Goal: Information Seeking & Learning: Learn about a topic

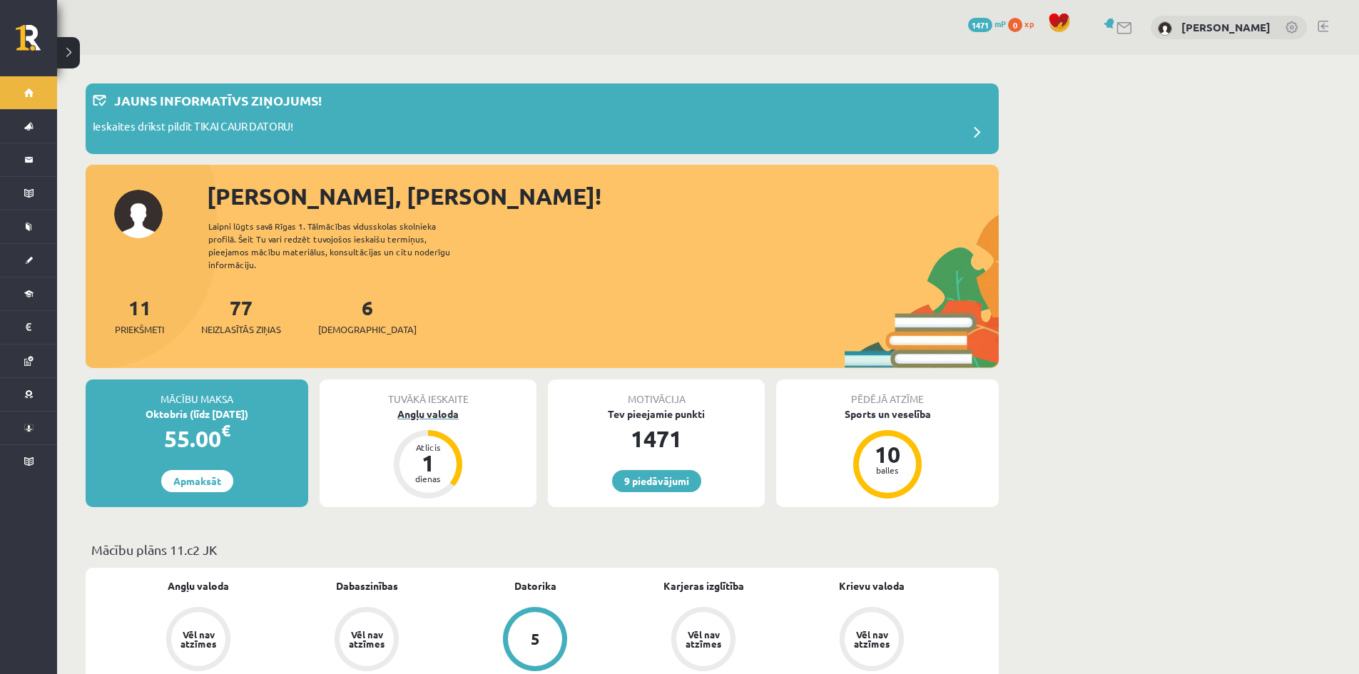
click at [444, 413] on div "Angļu valoda" at bounding box center [428, 414] width 217 height 15
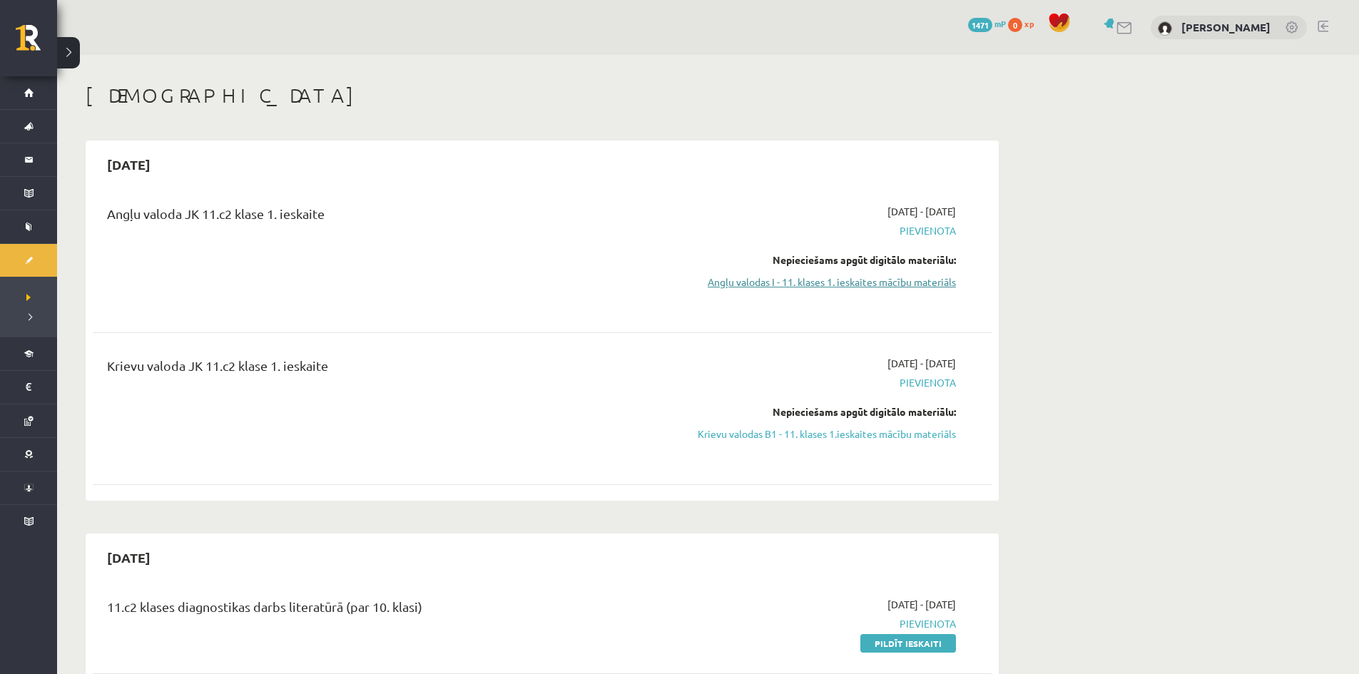
click at [885, 281] on link "Angļu valodas I - 11. klases 1. ieskaites mācību materiāls" at bounding box center [821, 282] width 269 height 15
click at [881, 278] on link "Angļu valodas I - 11. klases 1. ieskaites mācību materiāls" at bounding box center [821, 282] width 269 height 15
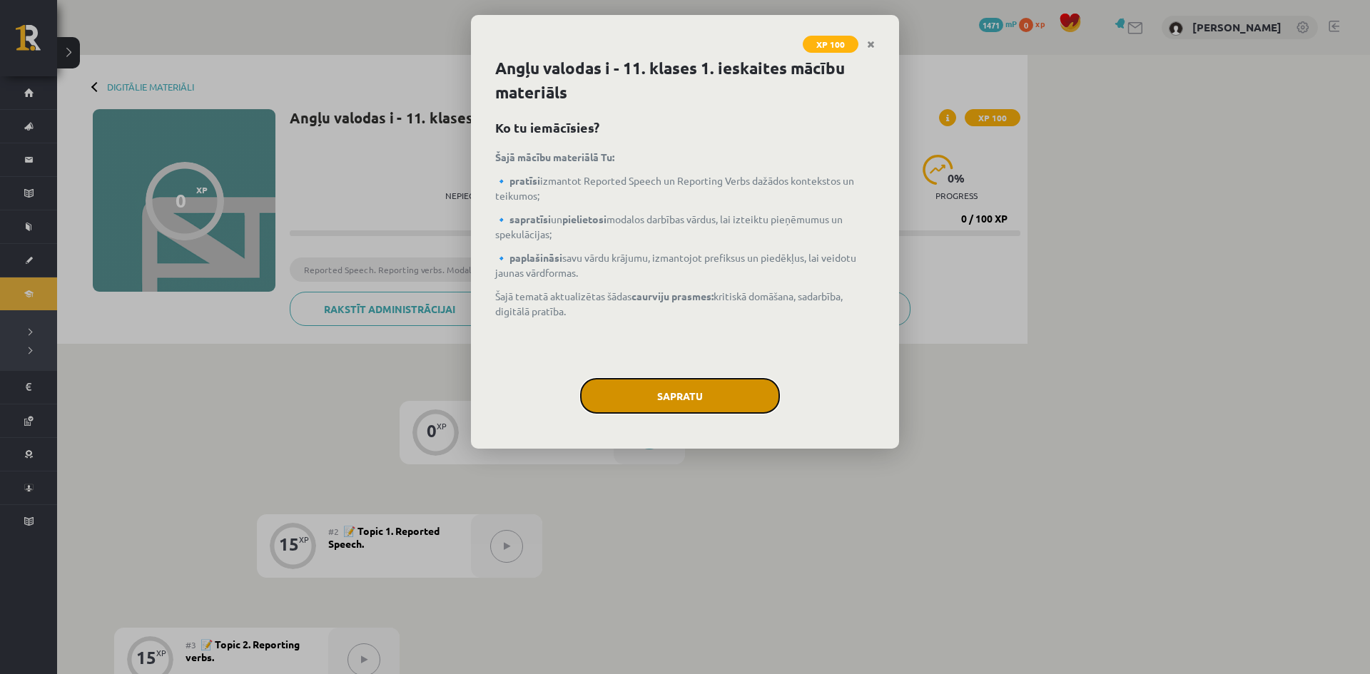
click at [726, 403] on button "Sapratu" at bounding box center [680, 396] width 200 height 36
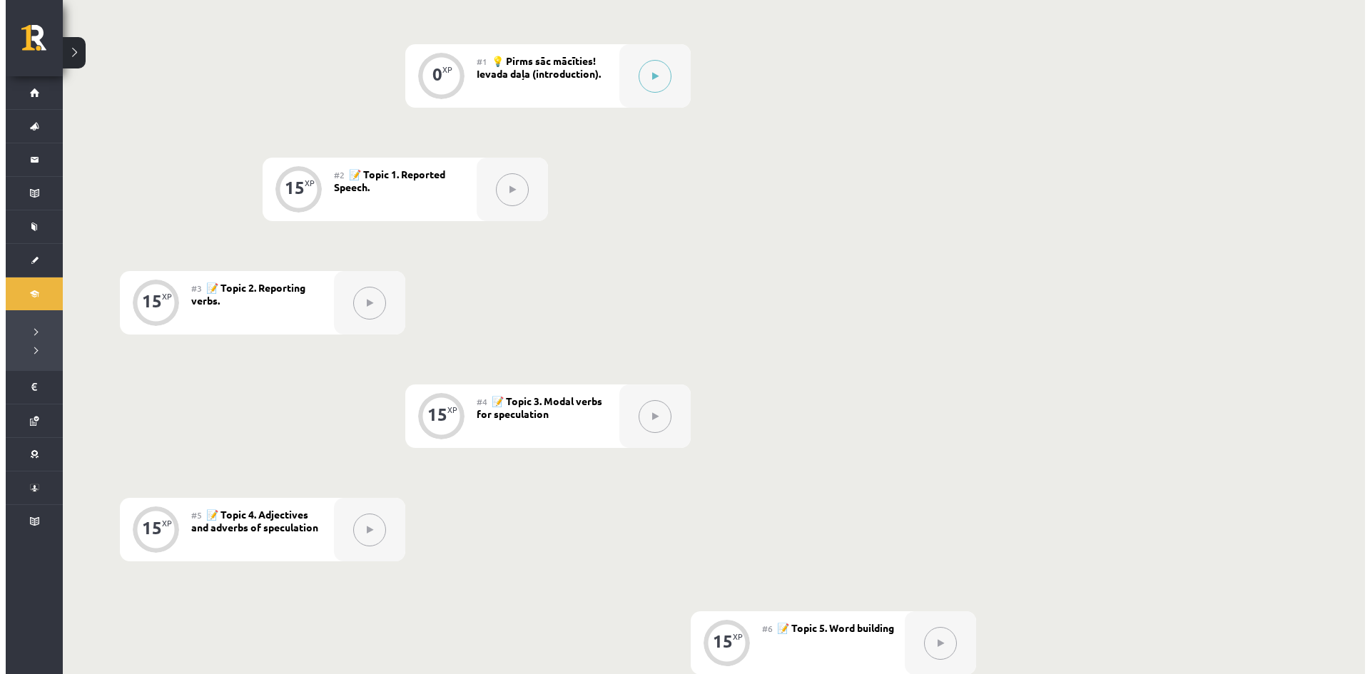
scroll to position [285, 0]
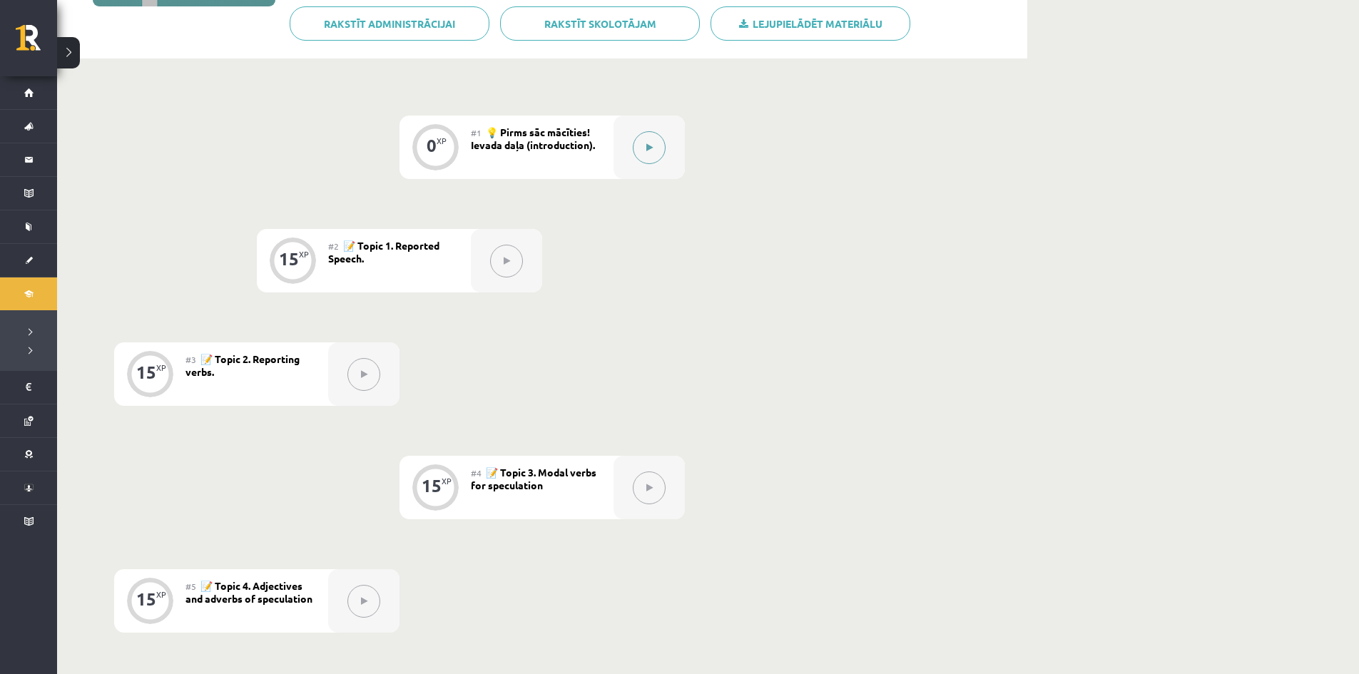
click at [653, 148] on button at bounding box center [649, 147] width 33 height 33
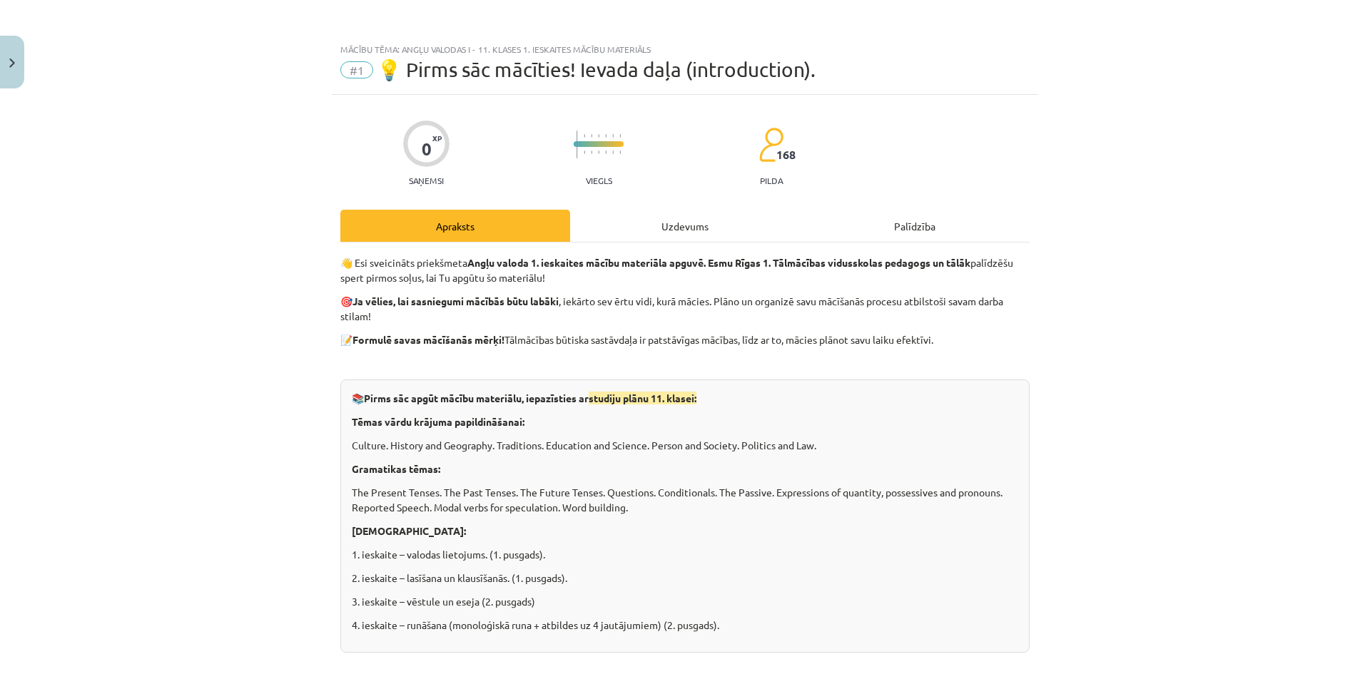
click at [698, 222] on div "Uzdevums" at bounding box center [685, 226] width 230 height 32
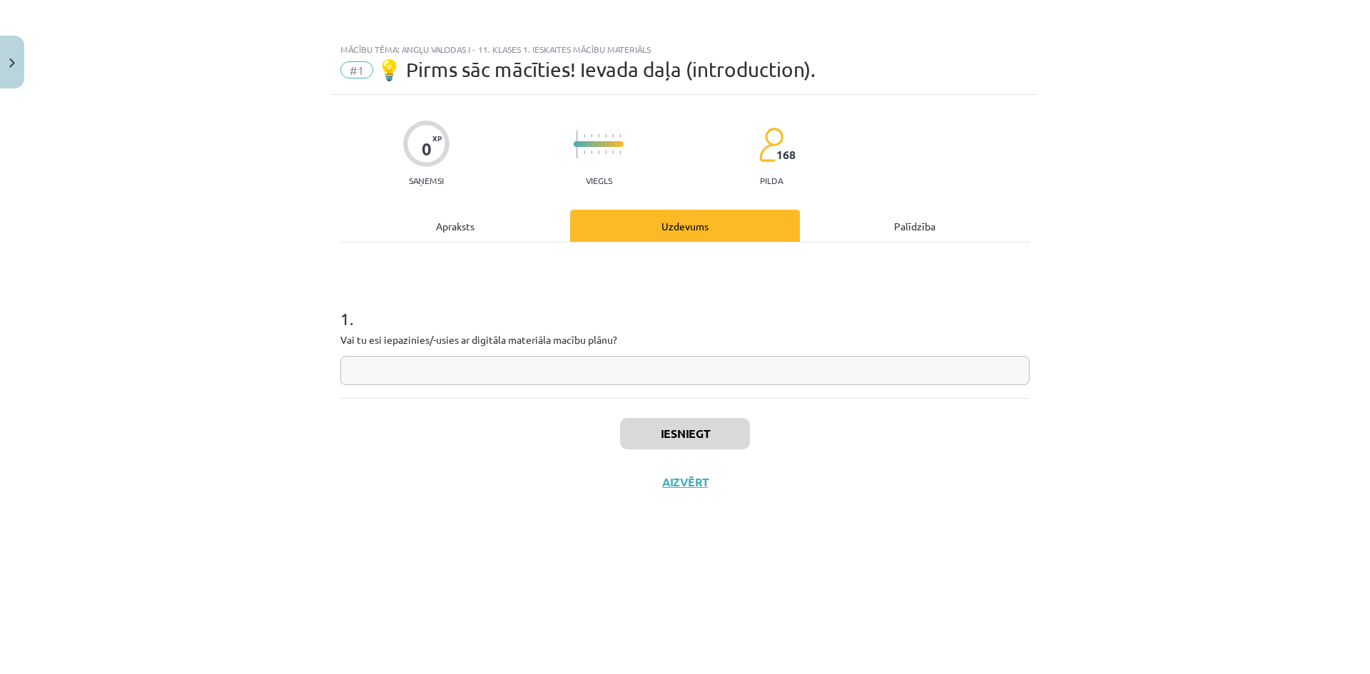
click at [462, 370] on input "text" at bounding box center [684, 370] width 689 height 29
click at [474, 237] on div "Apraksts" at bounding box center [455, 226] width 230 height 32
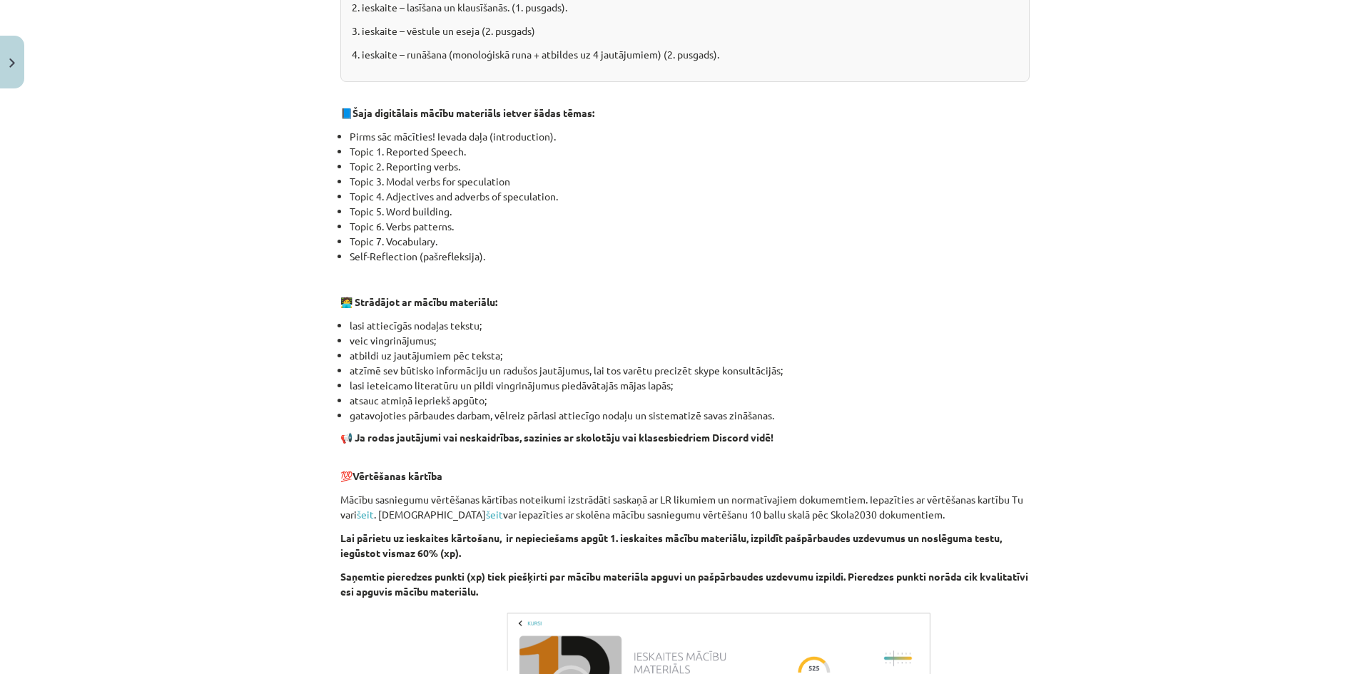
scroll to position [214, 0]
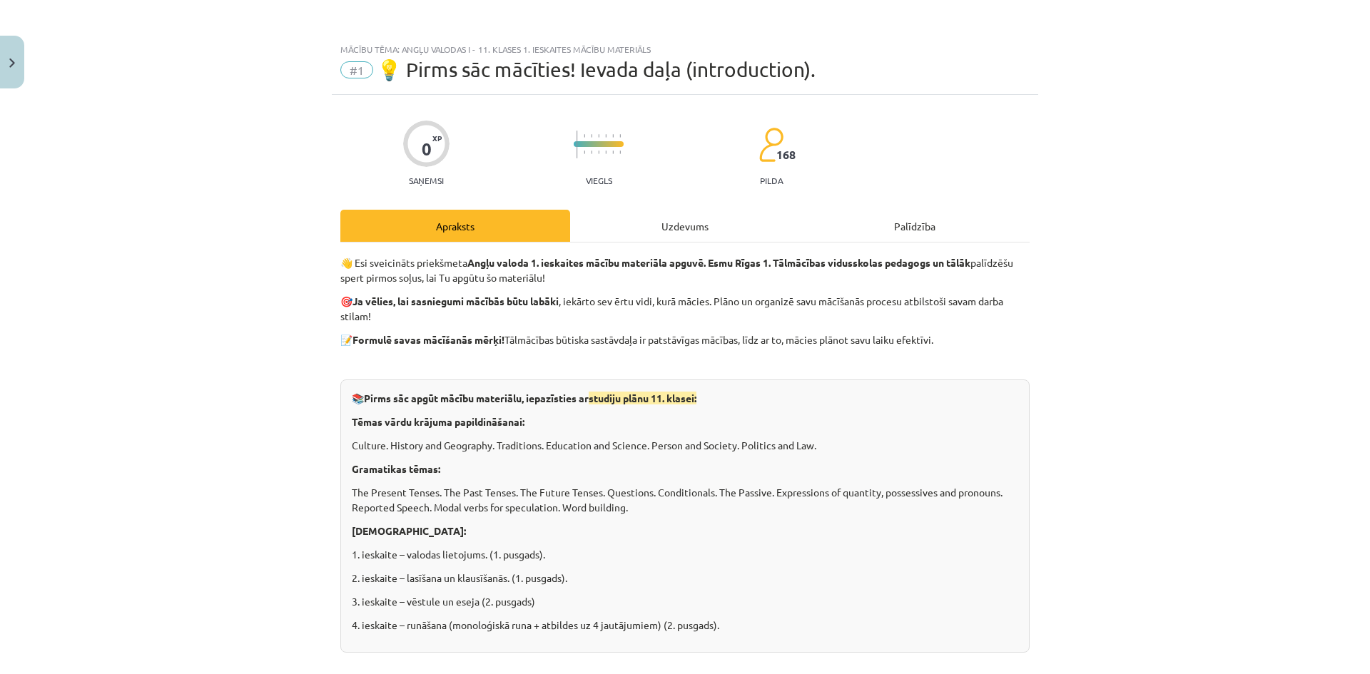
click at [648, 229] on div "Uzdevums" at bounding box center [685, 226] width 230 height 32
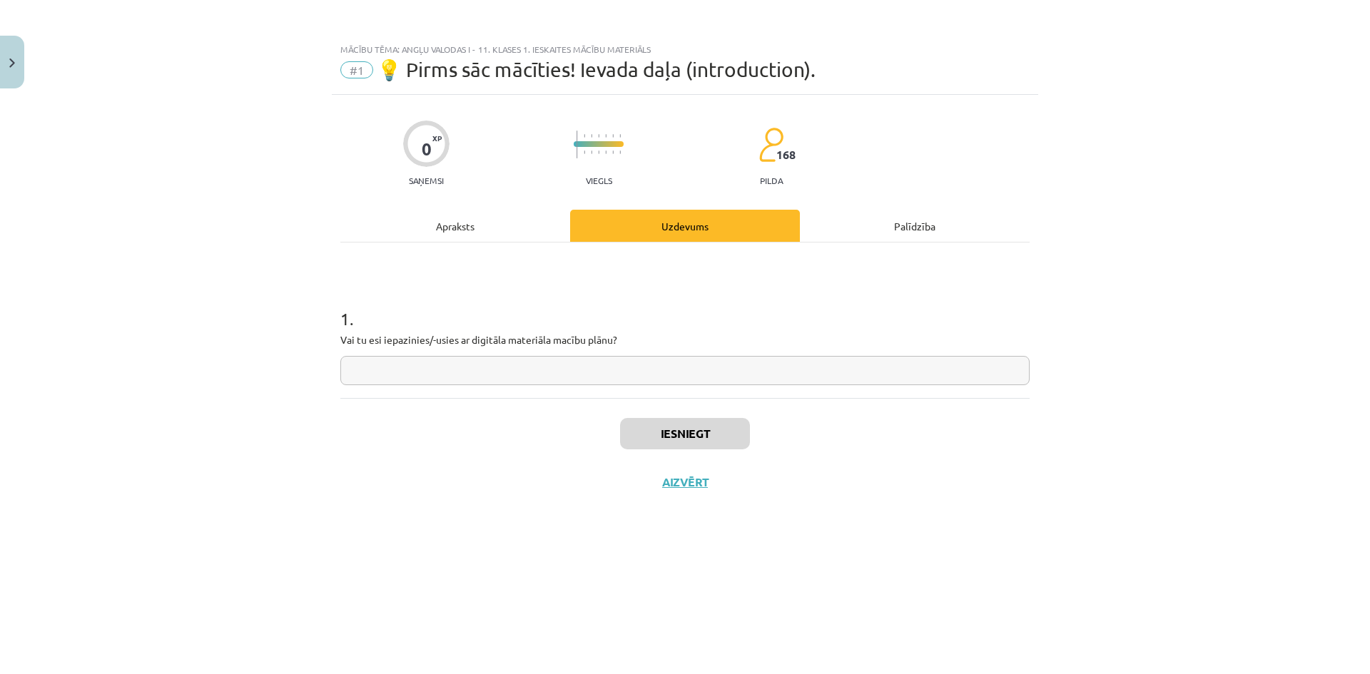
click at [584, 368] on input "text" at bounding box center [684, 370] width 689 height 29
type input "**********"
click at [684, 435] on button "Iesniegt" at bounding box center [685, 433] width 130 height 31
click at [715, 441] on button "Iesniegt" at bounding box center [685, 433] width 130 height 31
click at [718, 487] on button "Nākamā nodarbība" at bounding box center [685, 491] width 140 height 33
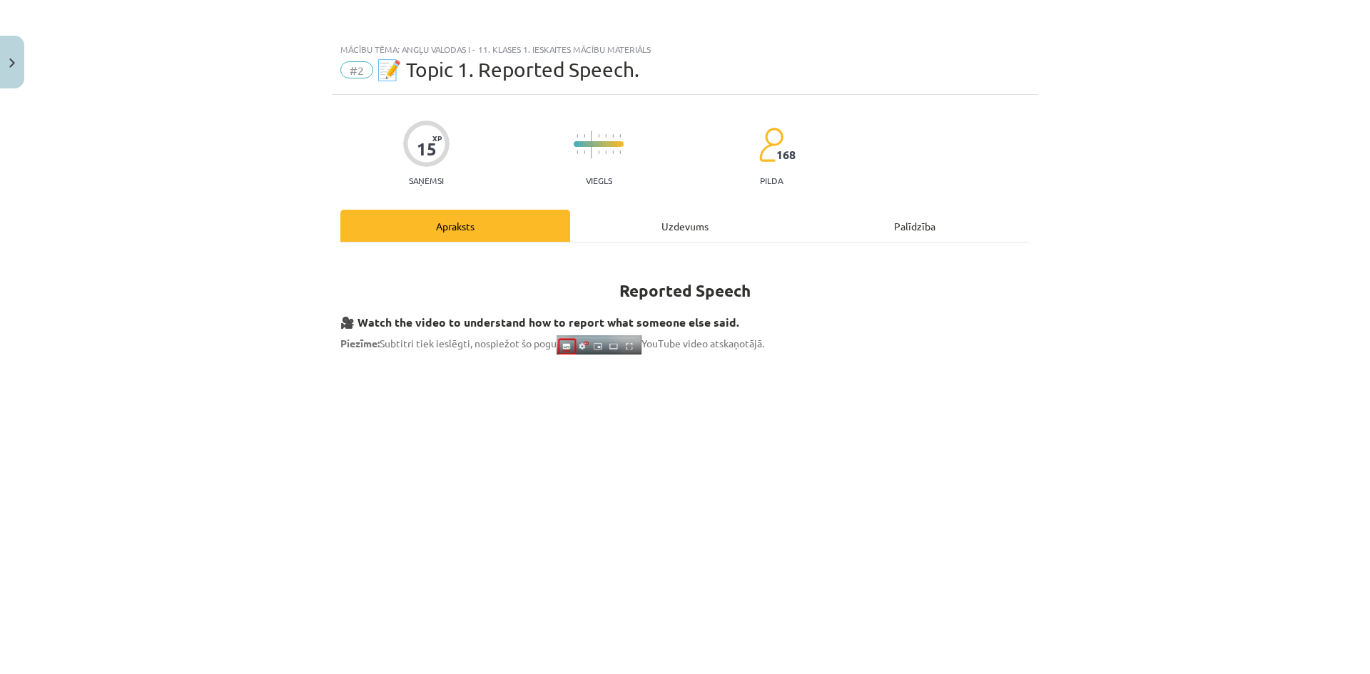
click at [679, 223] on div "Uzdevums" at bounding box center [685, 226] width 230 height 32
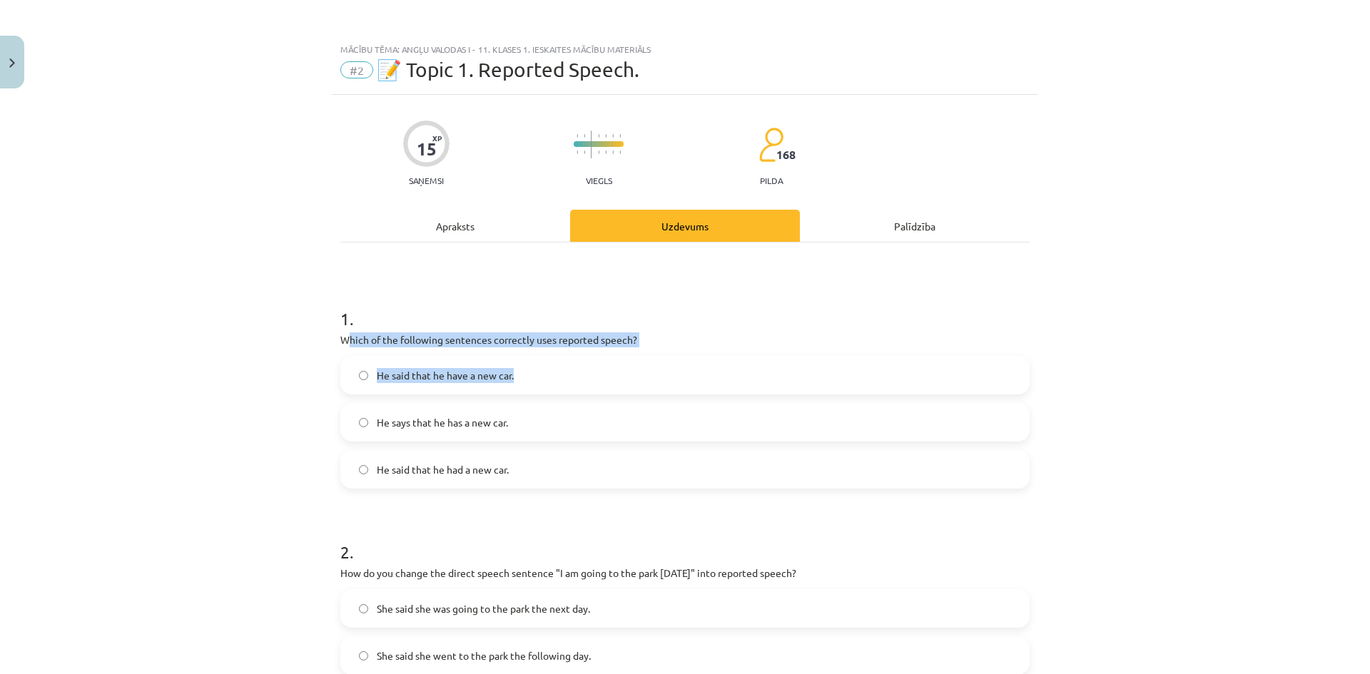
drag, startPoint x: 341, startPoint y: 339, endPoint x: 564, endPoint y: 360, distance: 223.6
click at [569, 360] on div "1 . Which of the following sentences correctly uses reported speech? He said th…" at bounding box center [684, 386] width 689 height 205
click at [301, 348] on div "Mācību tēma: Angļu valodas i - 11. klases 1. ieskaites mācību materiāls #2 📝 To…" at bounding box center [685, 337] width 1370 height 674
click at [312, 342] on div "Mācību tēma: Angļu valodas i - 11. klases 1. ieskaites mācību materiāls #2 📝 To…" at bounding box center [685, 337] width 1370 height 674
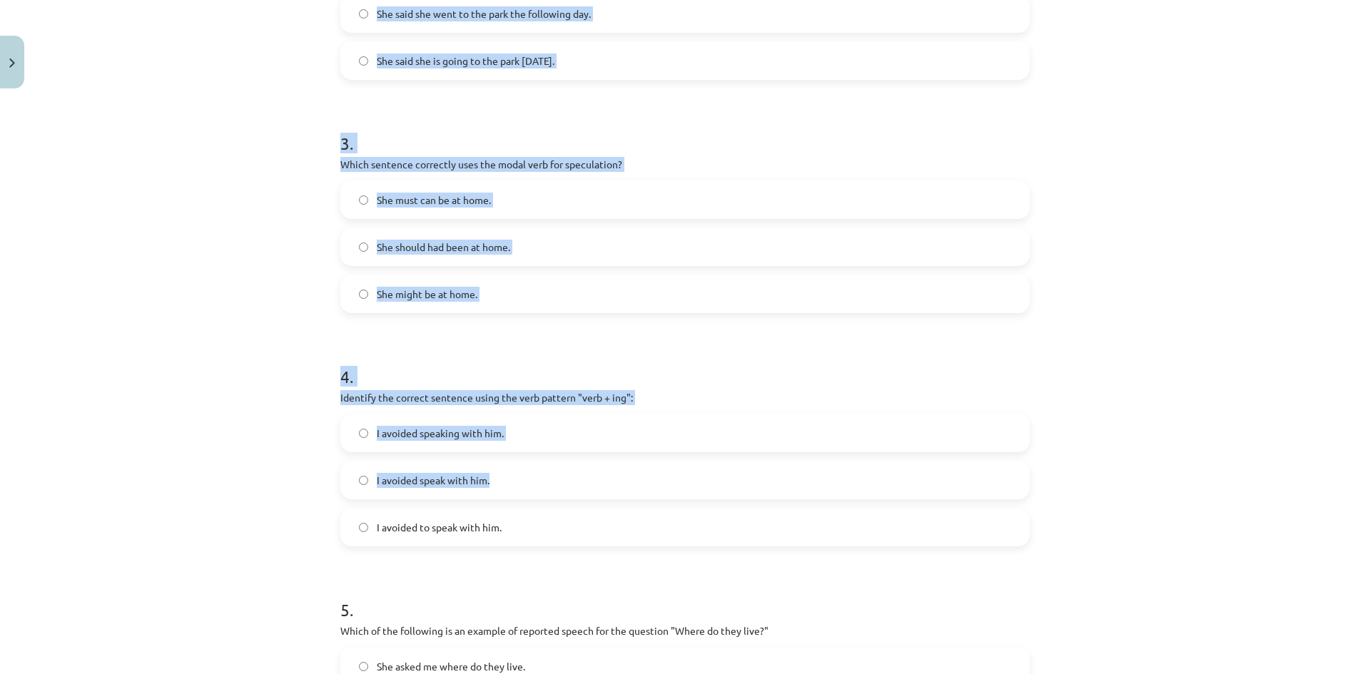
scroll to position [913, 0]
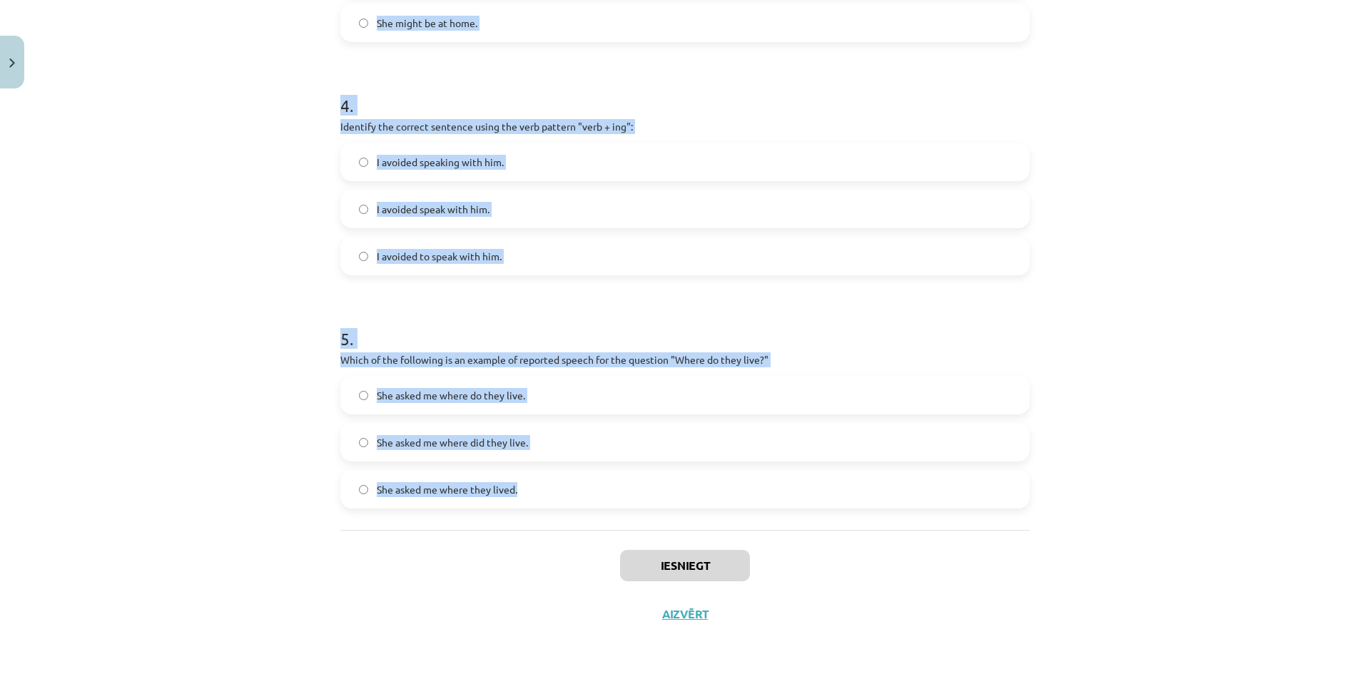
drag, startPoint x: 326, startPoint y: 333, endPoint x: 680, endPoint y: 494, distance: 388.8
copy form "Which of the following sentences correctly uses reported speech? He said that h…"
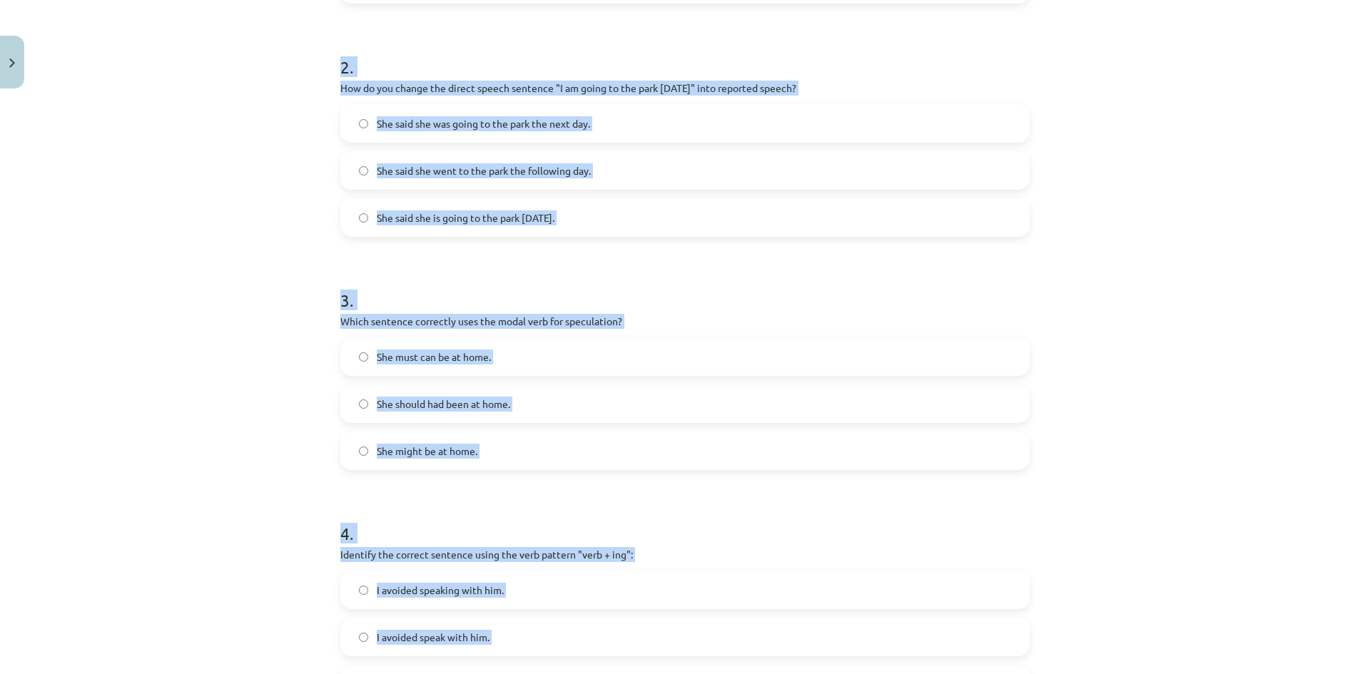
scroll to position [200, 0]
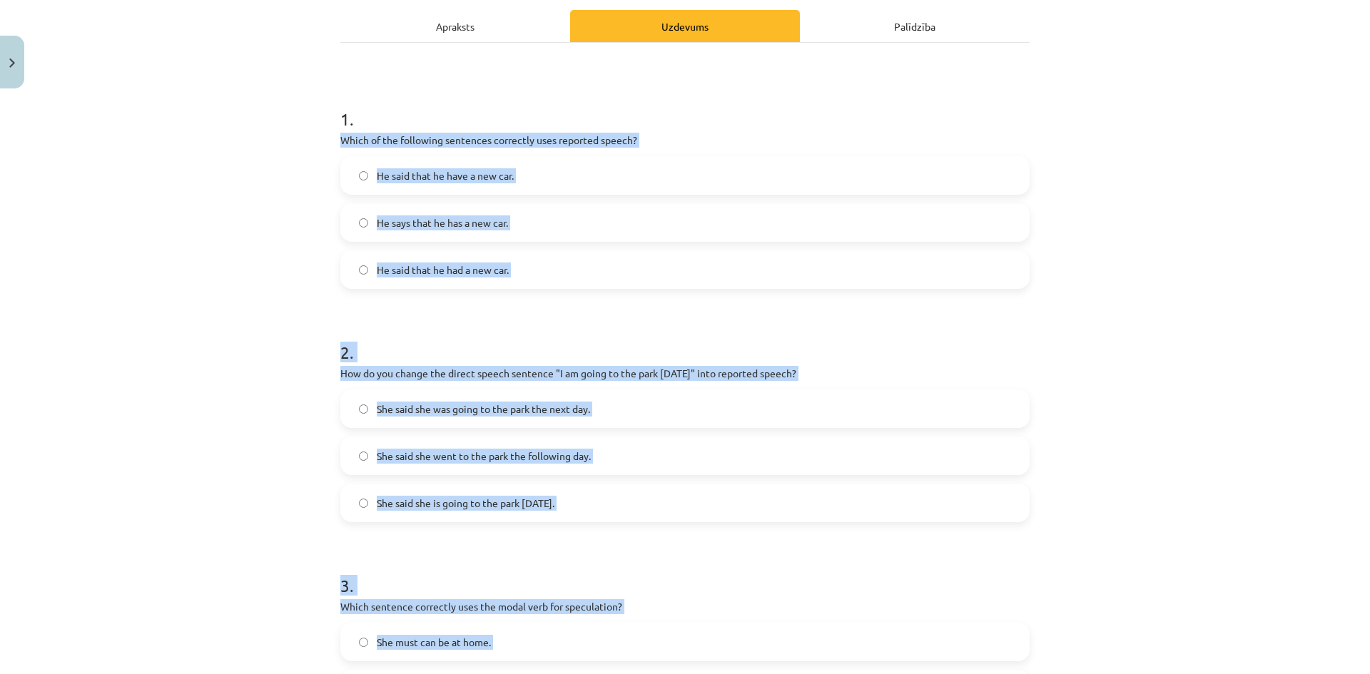
drag, startPoint x: 262, startPoint y: 366, endPoint x: 284, endPoint y: 331, distance: 41.4
click at [263, 365] on div "Mācību tēma: Angļu valodas i - 11. klases 1. ieskaites mācību materiāls #2 📝 To…" at bounding box center [685, 337] width 1370 height 674
click at [253, 208] on div "Mācību tēma: Angļu valodas i - 11. klases 1. ieskaites mācību materiāls #2 📝 To…" at bounding box center [685, 337] width 1370 height 674
click at [345, 190] on label "He said that he have a new car." at bounding box center [685, 176] width 686 height 36
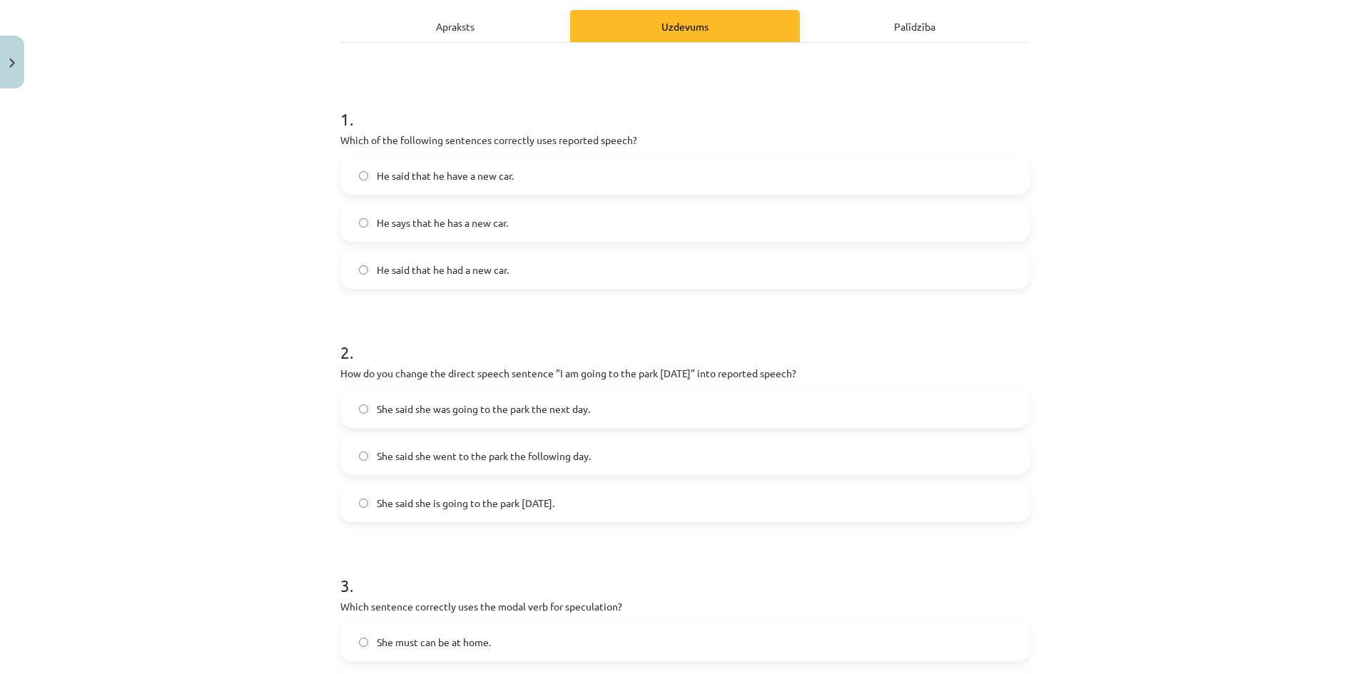
scroll to position [342, 0]
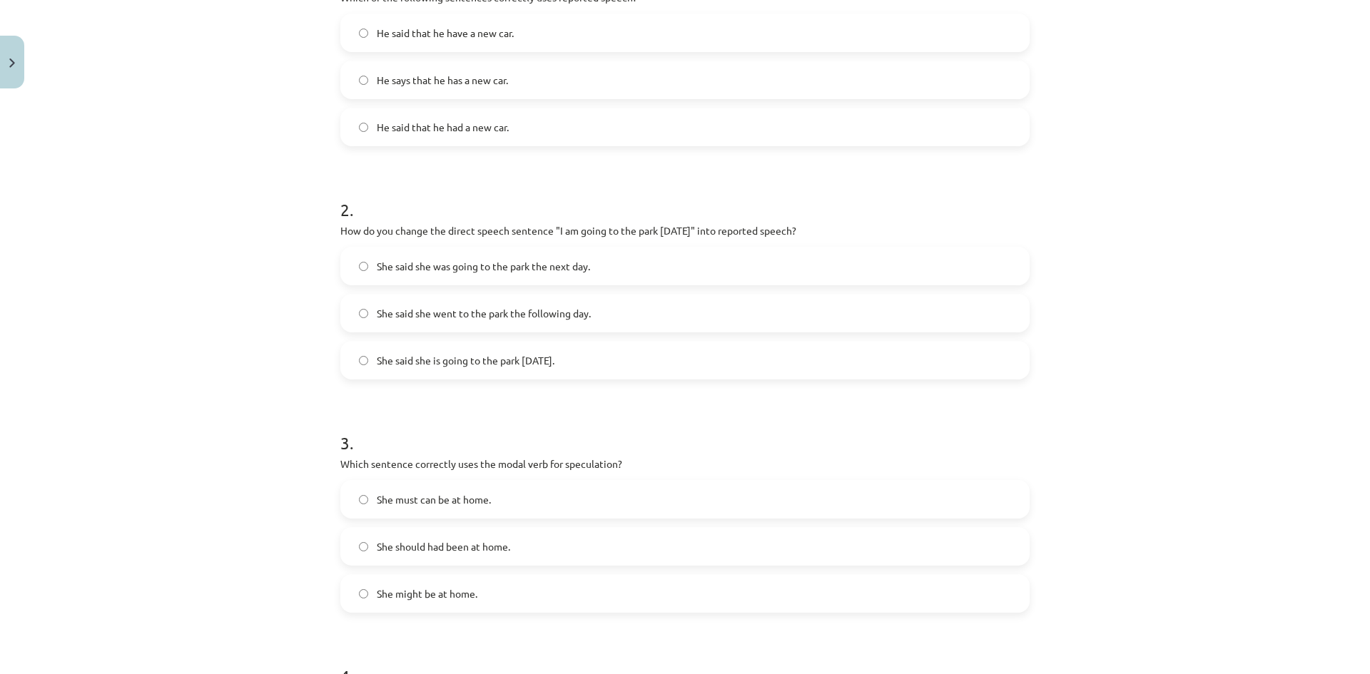
click at [529, 273] on span "She said she was going to the park the next day." at bounding box center [483, 266] width 213 height 15
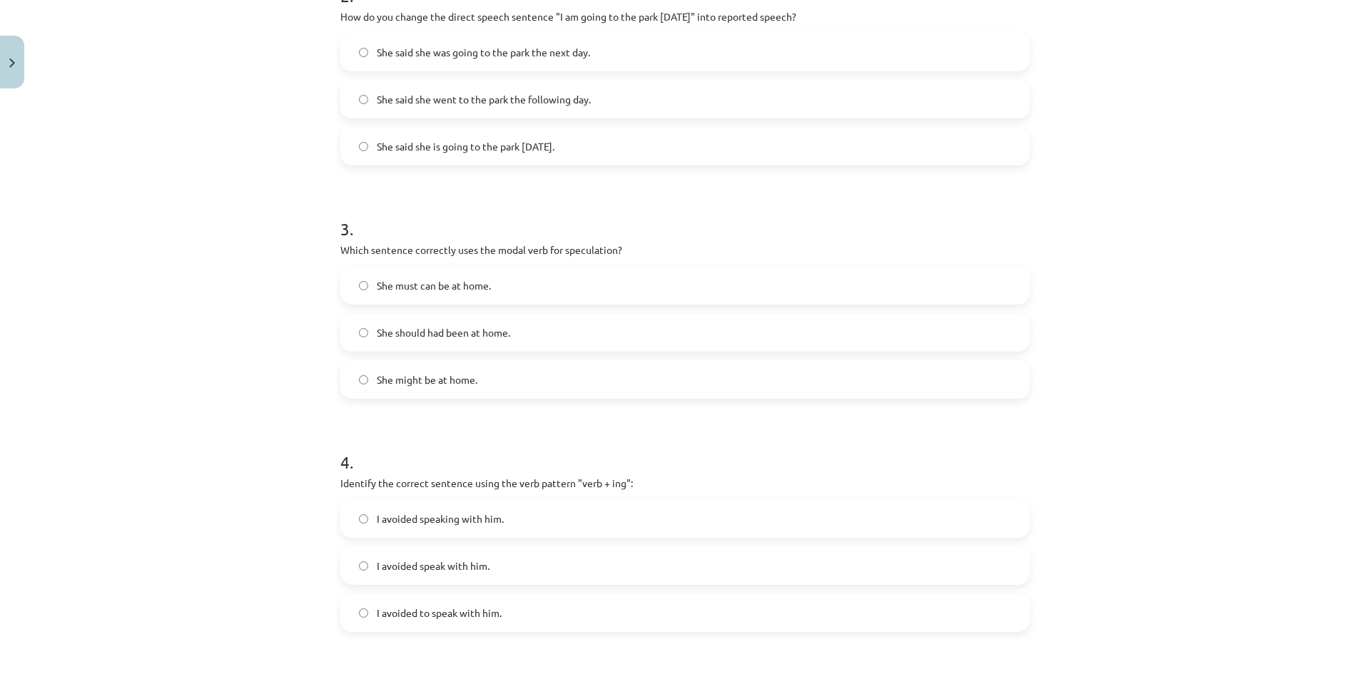
click at [466, 390] on label "She might be at home." at bounding box center [685, 380] width 686 height 36
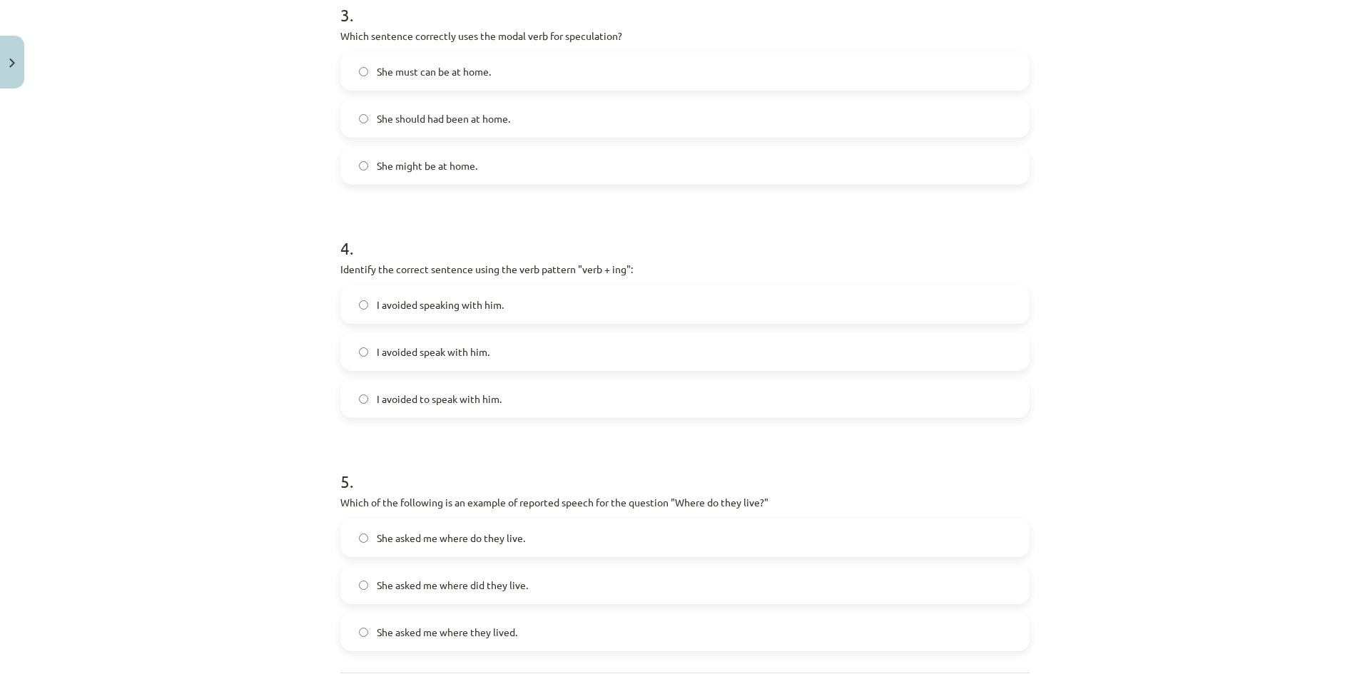
scroll to position [842, 0]
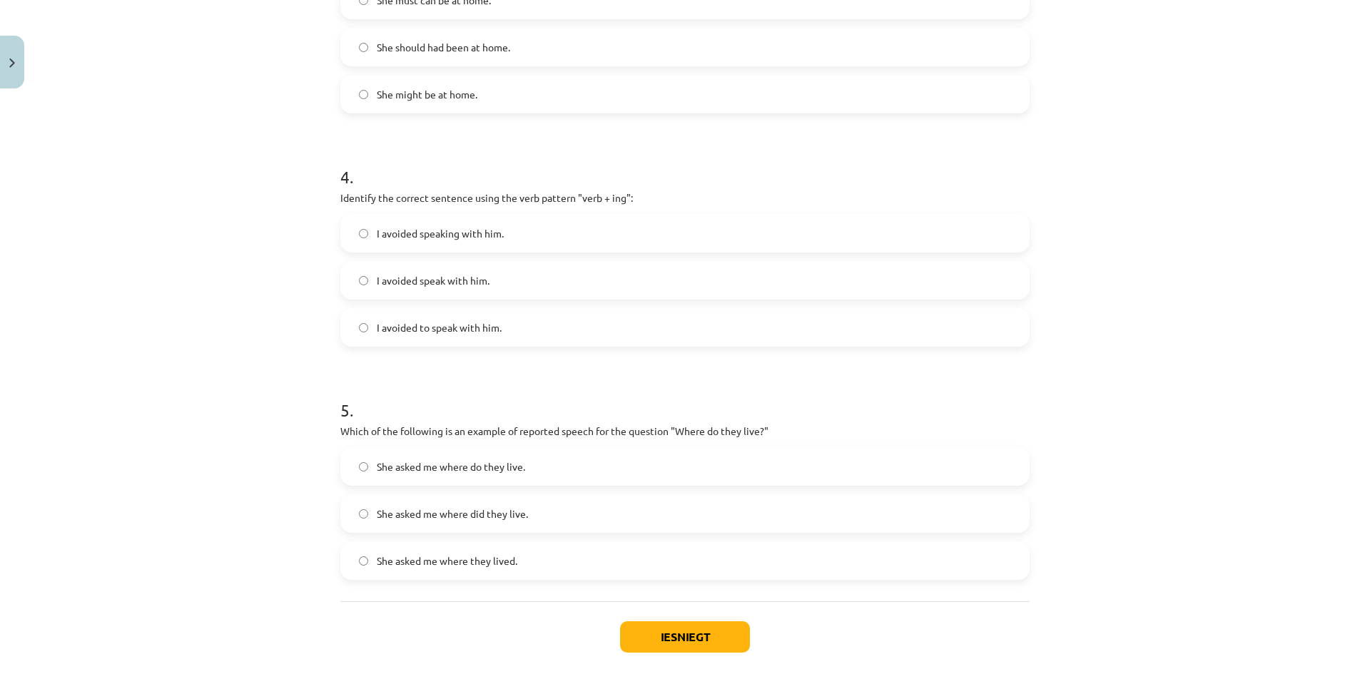
click at [492, 289] on label "I avoided speak with him." at bounding box center [685, 281] width 686 height 36
click at [516, 235] on label "I avoided speaking with him." at bounding box center [685, 233] width 686 height 36
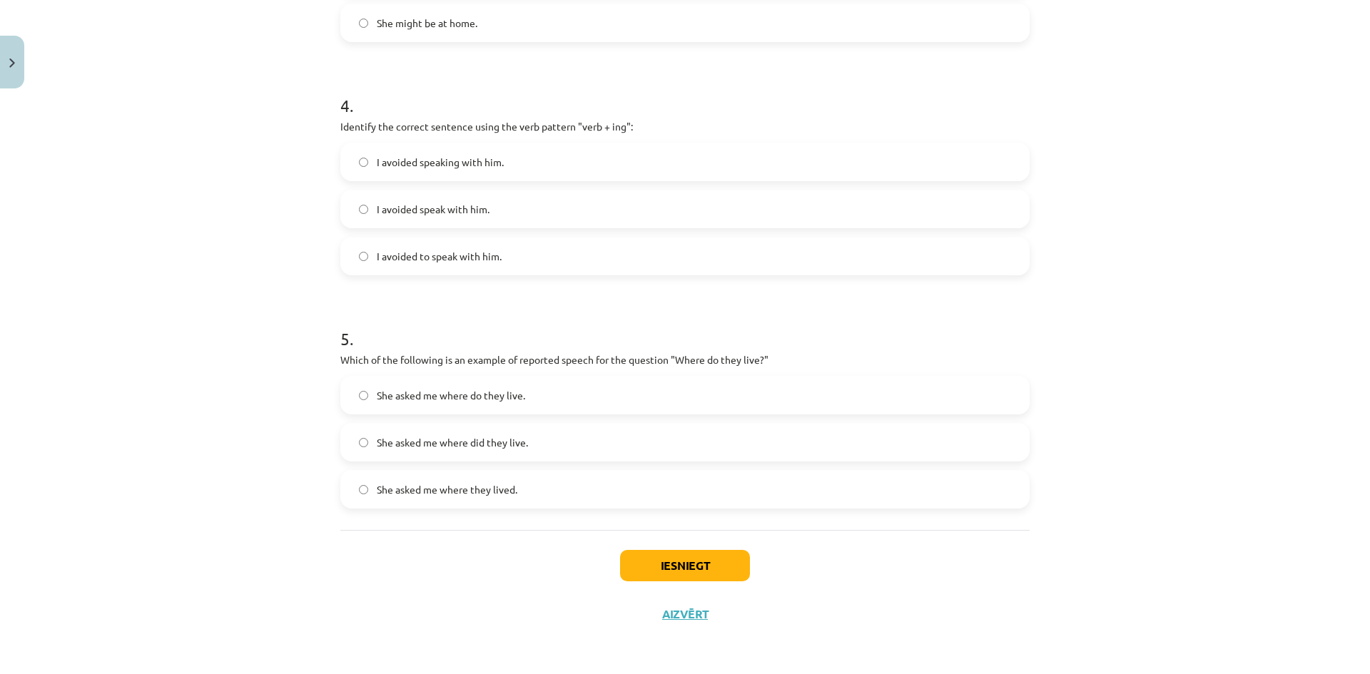
drag, startPoint x: 522, startPoint y: 499, endPoint x: 610, endPoint y: 526, distance: 92.1
click at [524, 499] on label "She asked me where they lived." at bounding box center [685, 490] width 686 height 36
click at [703, 562] on button "Iesniegt" at bounding box center [685, 565] width 130 height 31
click at [692, 564] on button "Iesniegt" at bounding box center [685, 565] width 130 height 31
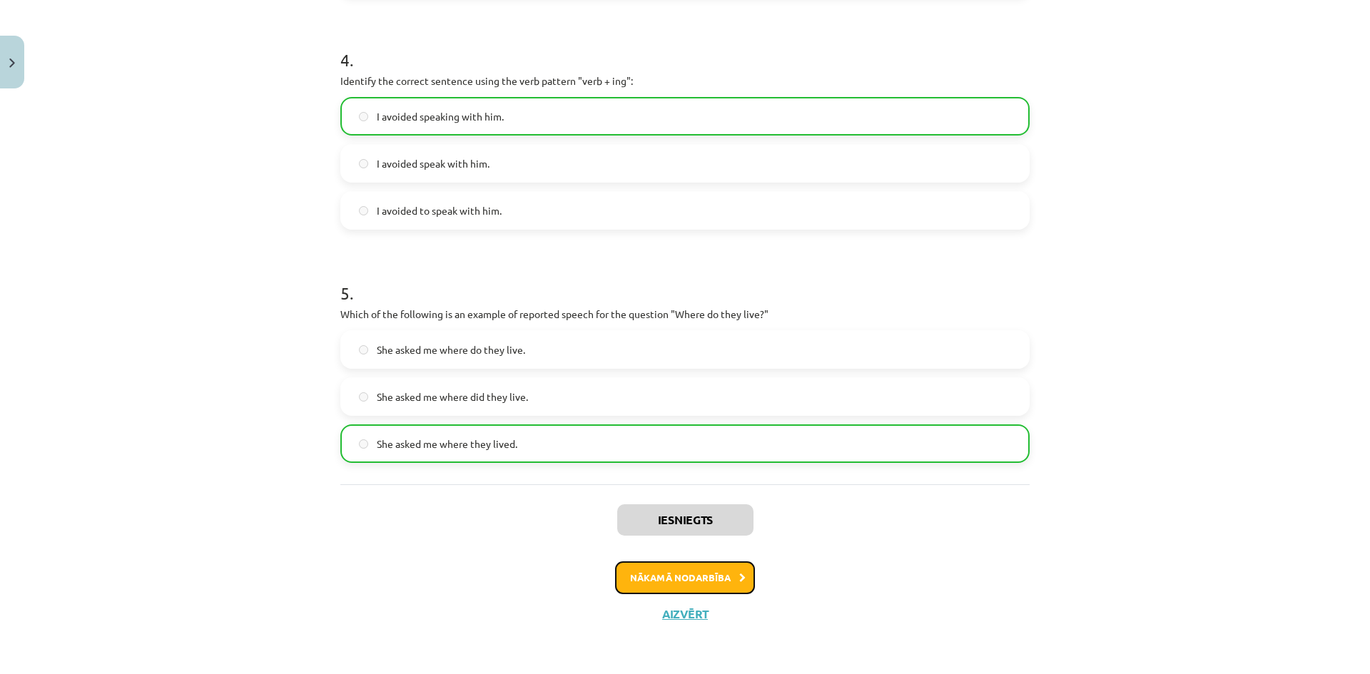
click at [701, 571] on button "Nākamā nodarbība" at bounding box center [685, 577] width 140 height 33
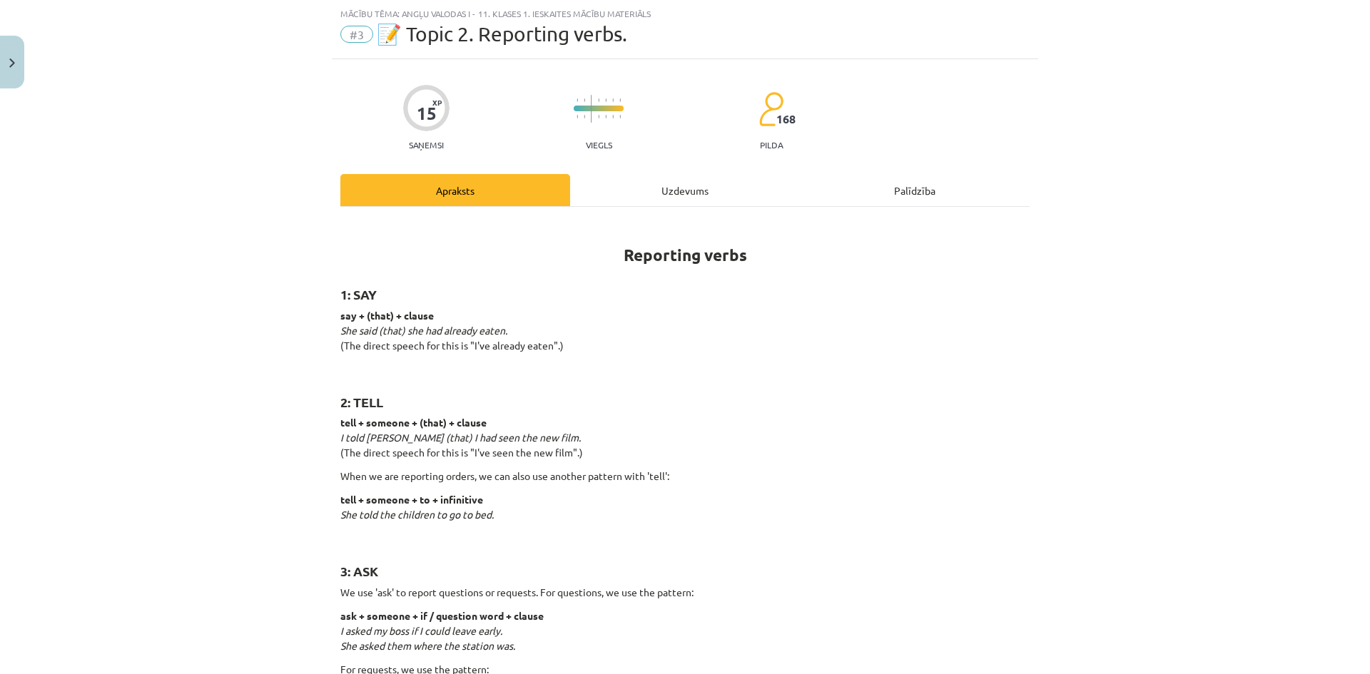
click at [596, 175] on div "Uzdevums" at bounding box center [685, 190] width 230 height 32
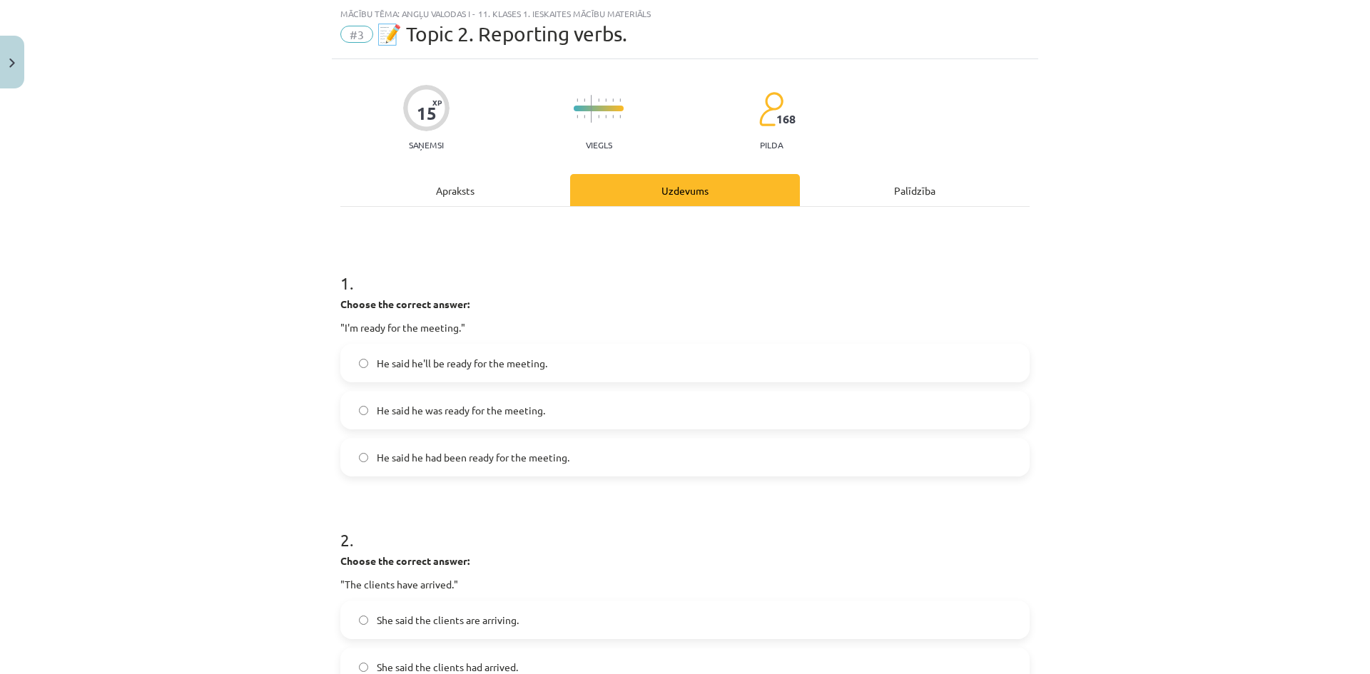
scroll to position [178, 0]
